Goal: Find specific page/section: Find specific page/section

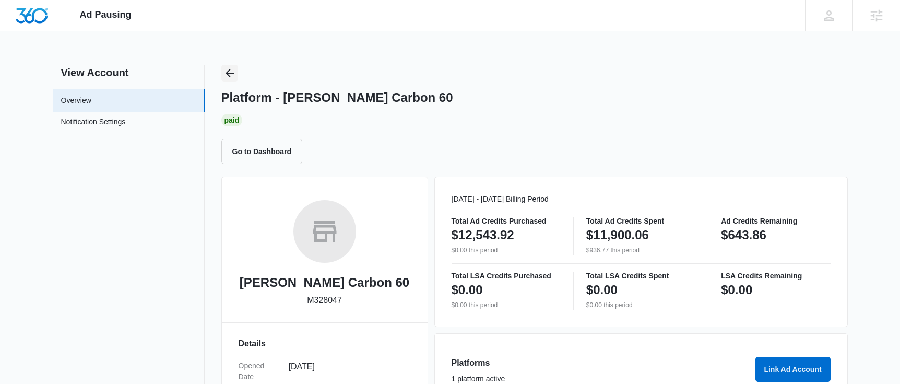
click at [234, 73] on icon "Back" at bounding box center [229, 73] width 13 height 13
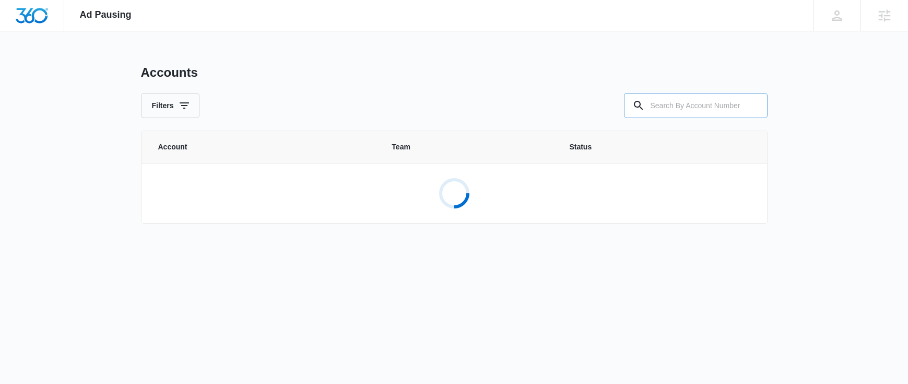
click at [674, 109] on input "text" at bounding box center [696, 105] width 144 height 25
type input "m179672"
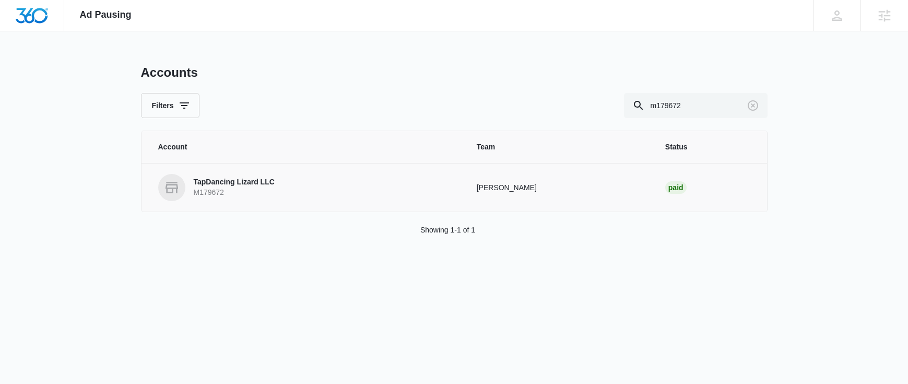
click at [248, 183] on p "TapDancing Lizard LLC" at bounding box center [234, 182] width 81 height 10
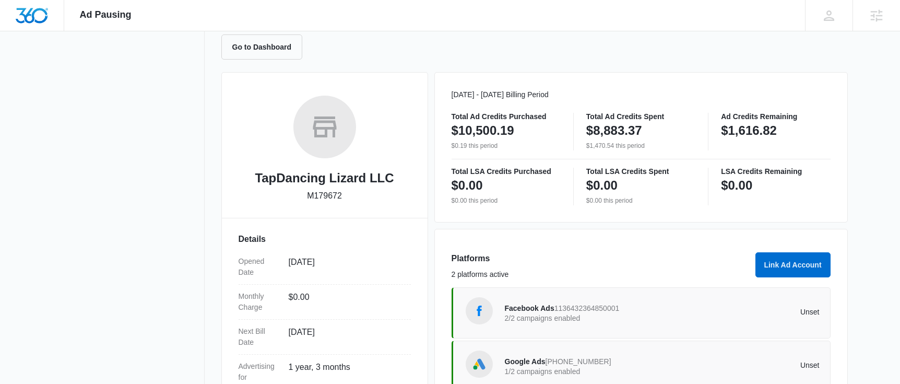
scroll to position [135, 0]
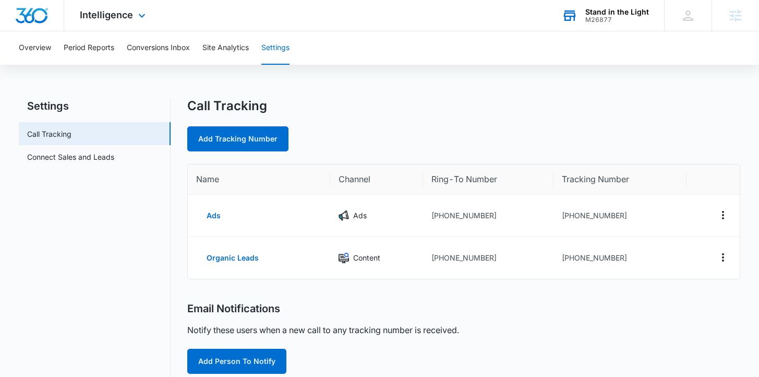
click at [613, 12] on div "Stand in the Light" at bounding box center [618, 12] width 64 height 8
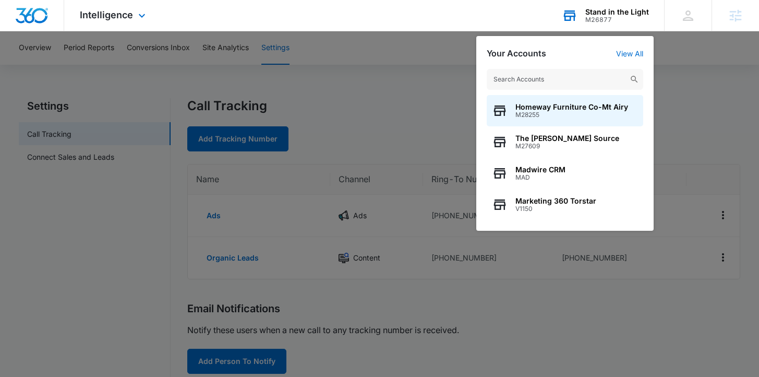
click at [583, 77] on input "text" at bounding box center [565, 79] width 157 height 21
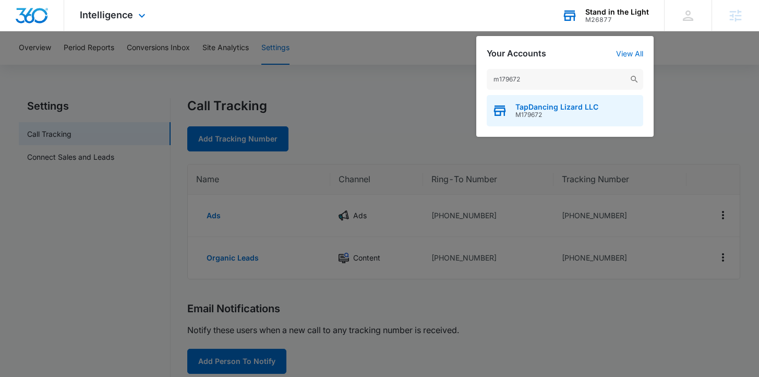
type input "m179672"
click at [572, 108] on span "TapDancing Lizard LLC" at bounding box center [557, 107] width 83 height 8
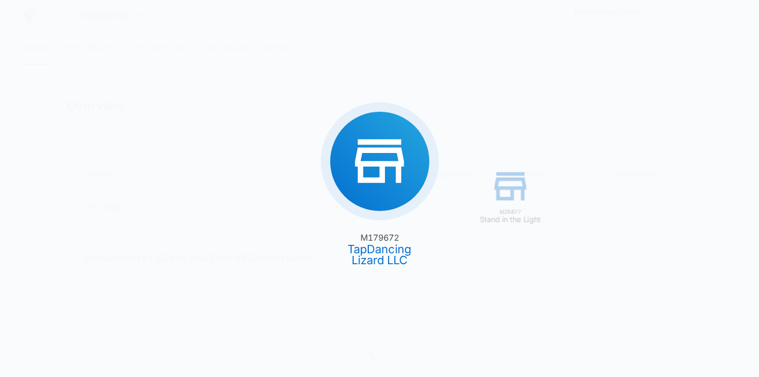
type input "07/14/2025"
type input "08/13/2025"
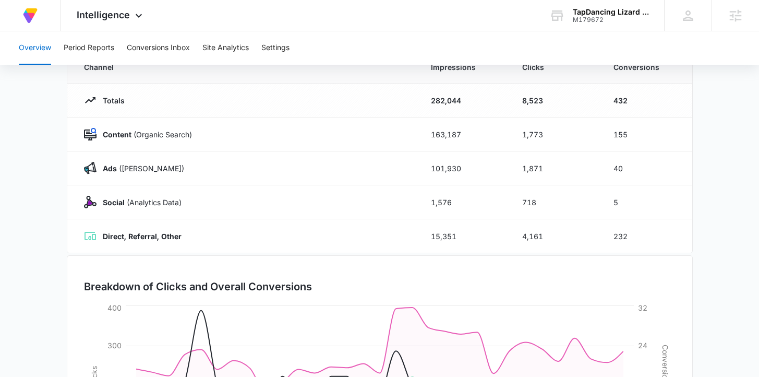
scroll to position [128, 0]
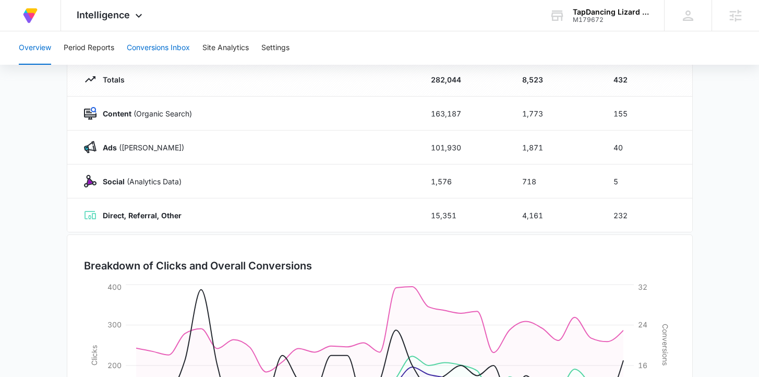
click at [162, 47] on button "Conversions Inbox" at bounding box center [158, 47] width 63 height 33
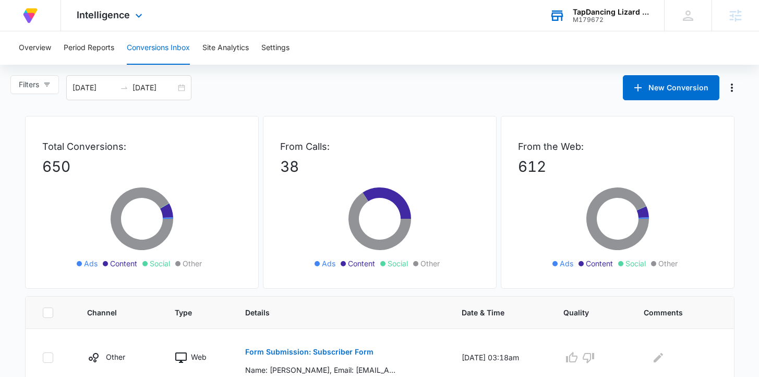
click at [610, 11] on div "TapDancing Lizard LLC" at bounding box center [611, 12] width 76 height 8
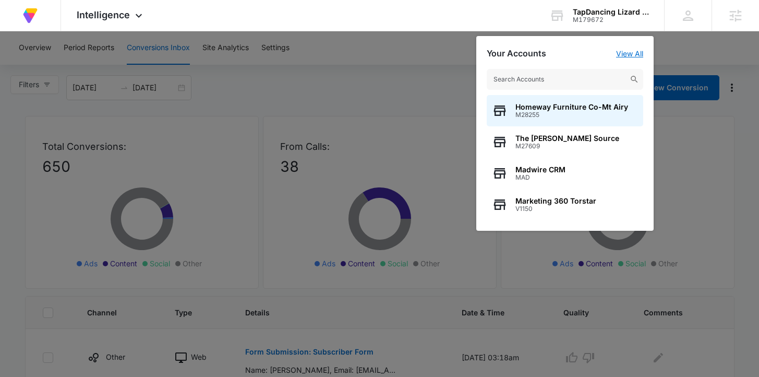
drag, startPoint x: 636, startPoint y: 52, endPoint x: 612, endPoint y: 63, distance: 26.4
click at [635, 52] on link "View All" at bounding box center [629, 53] width 27 height 9
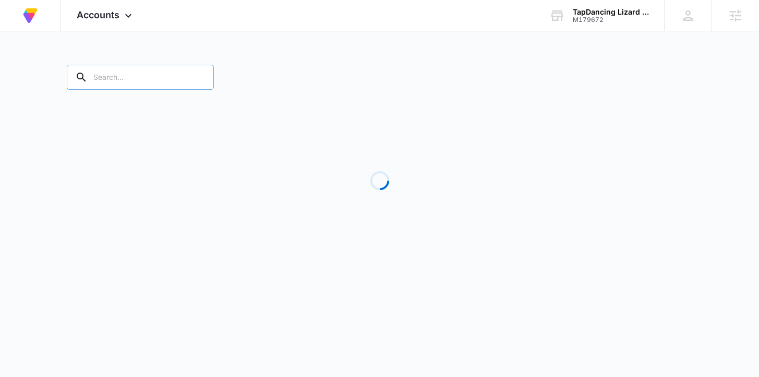
drag, startPoint x: 178, startPoint y: 80, endPoint x: 186, endPoint y: 77, distance: 8.4
click at [191, 80] on div at bounding box center [199, 77] width 17 height 25
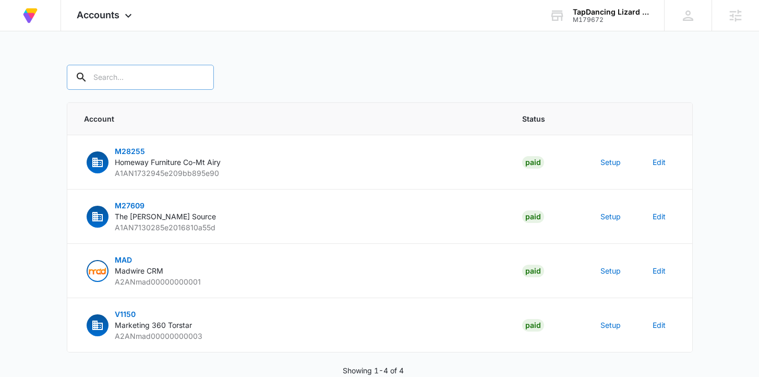
click at [136, 80] on input "text" at bounding box center [140, 77] width 147 height 25
type input "m179672"
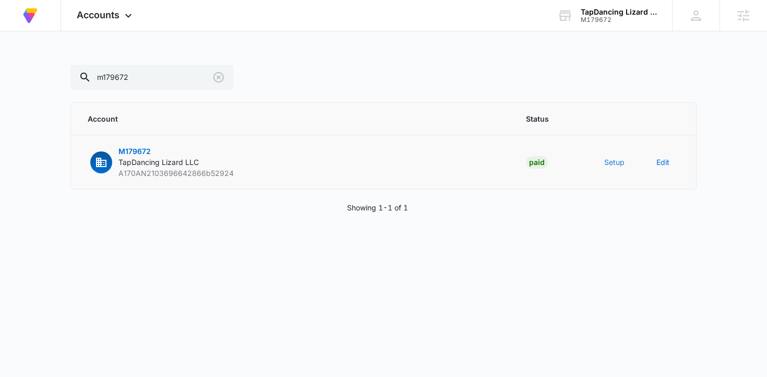
click at [619, 164] on button "Setup" at bounding box center [614, 162] width 20 height 11
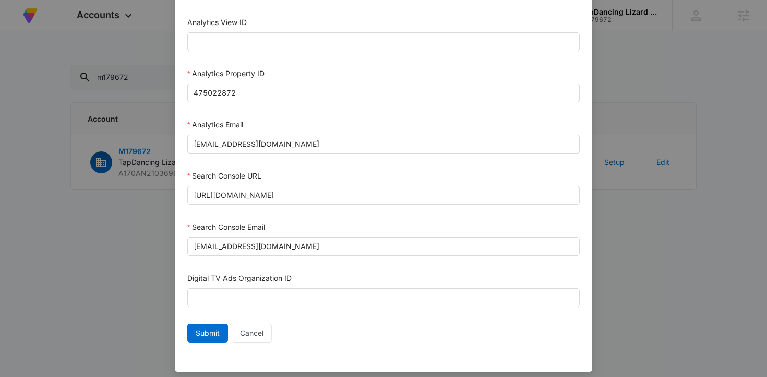
scroll to position [554, 0]
